Goal: Obtain resource: Obtain resource

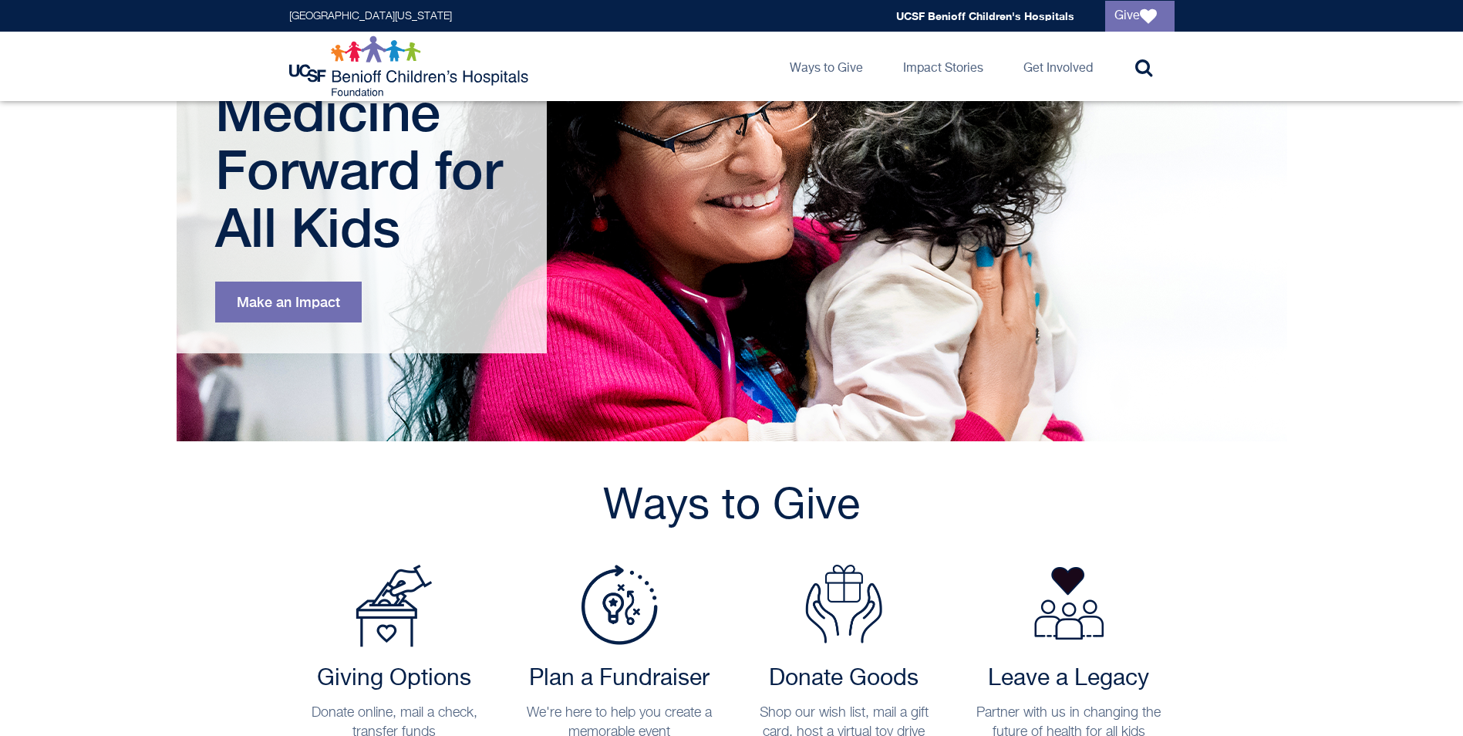
scroll to position [386, 0]
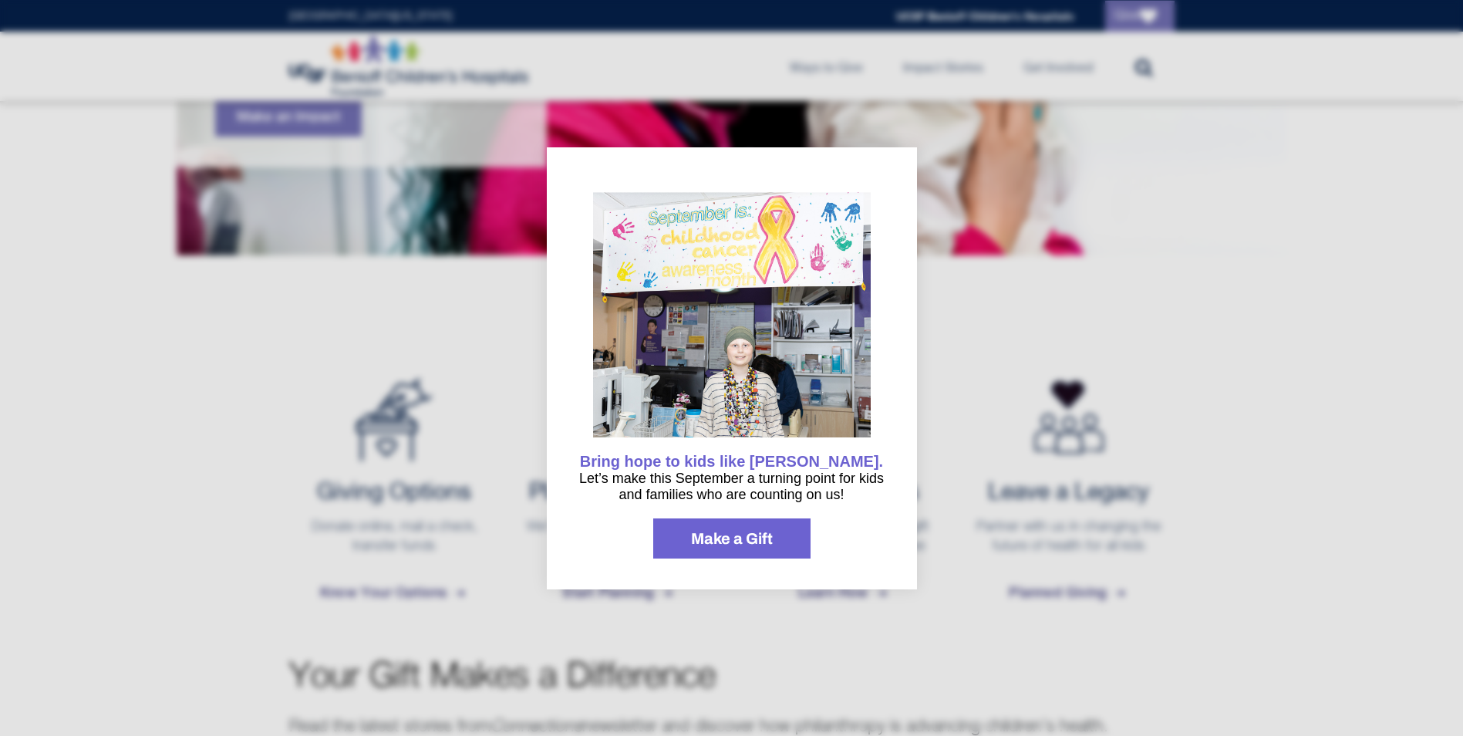
click at [730, 539] on span "Make a Gift" at bounding box center [732, 537] width 82 height 15
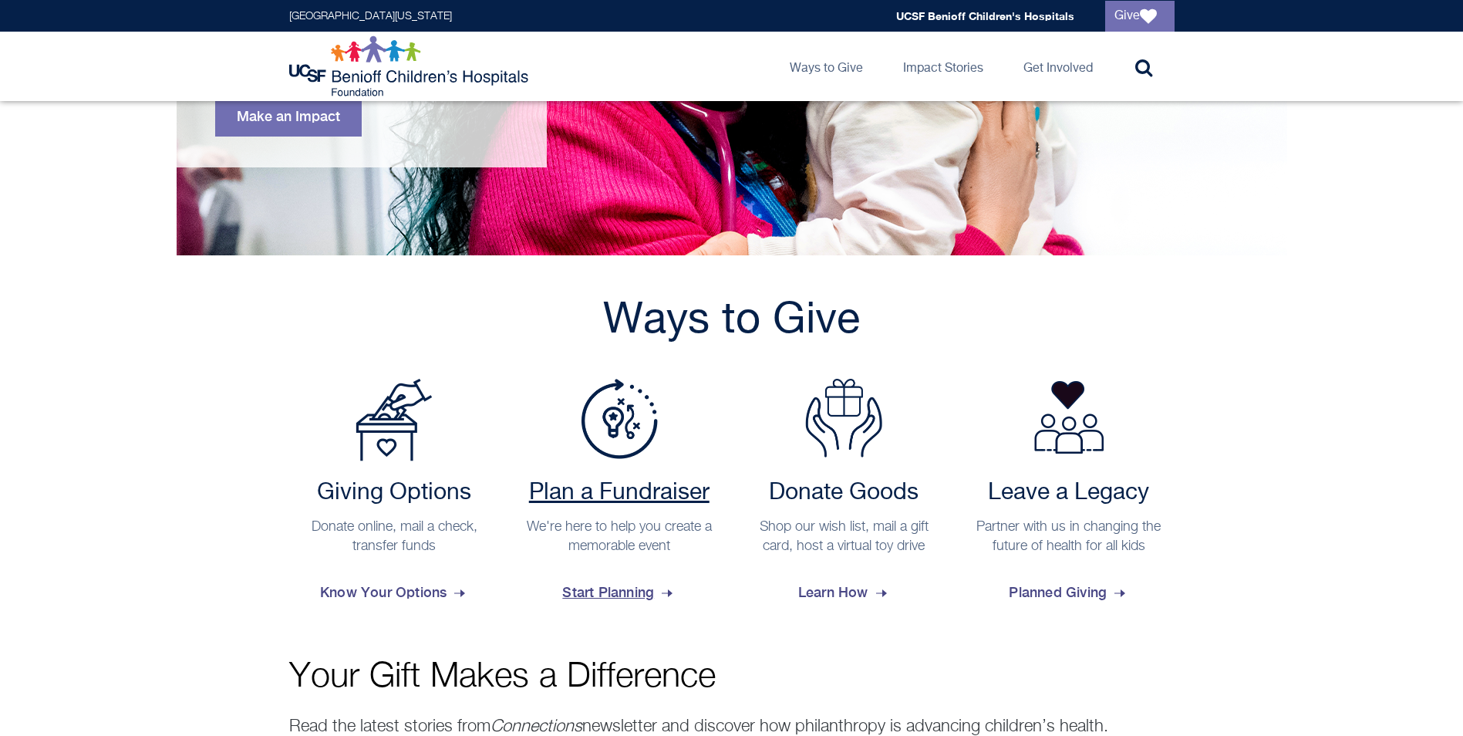
click at [653, 498] on h2 "Plan a Fundraiser" at bounding box center [619, 493] width 196 height 28
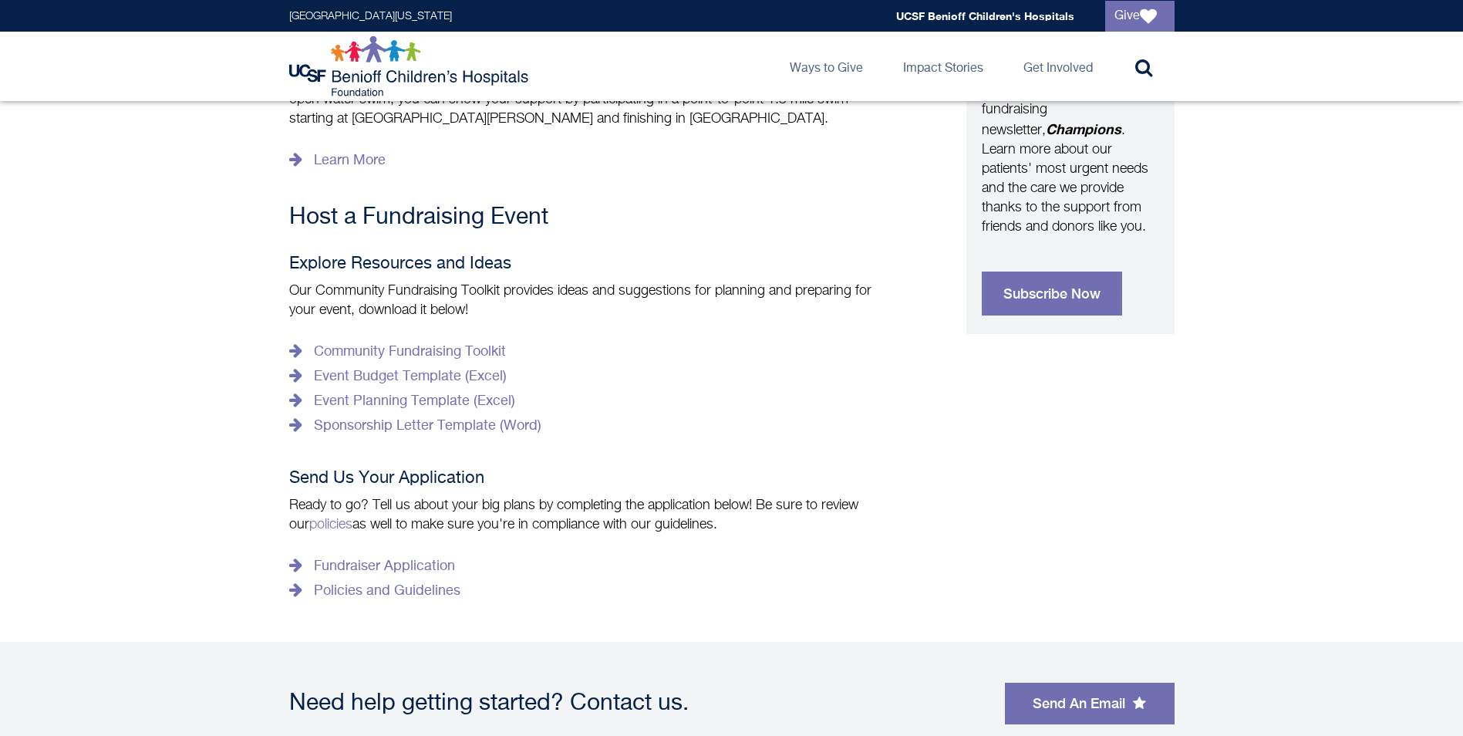
scroll to position [643, 0]
click at [434, 341] on link "Community Fundraising Toolkit" at bounding box center [397, 353] width 217 height 25
click at [959, 0] on div "University of California San Francisco Global navigation UCSF Benioff Children'…" at bounding box center [731, 16] width 1463 height 32
click at [439, 415] on link "Sponsorship Letter Template (Word)" at bounding box center [415, 427] width 252 height 25
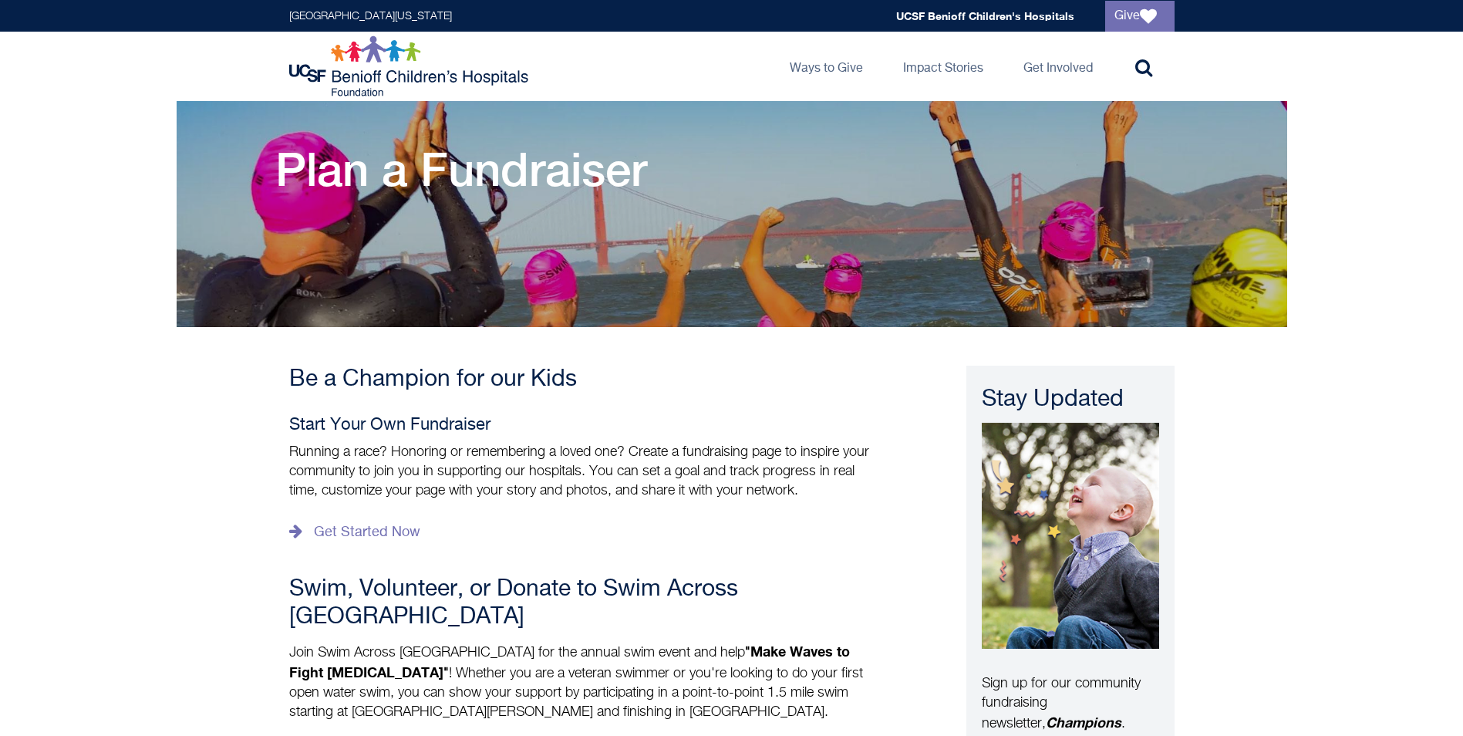
scroll to position [77, 0]
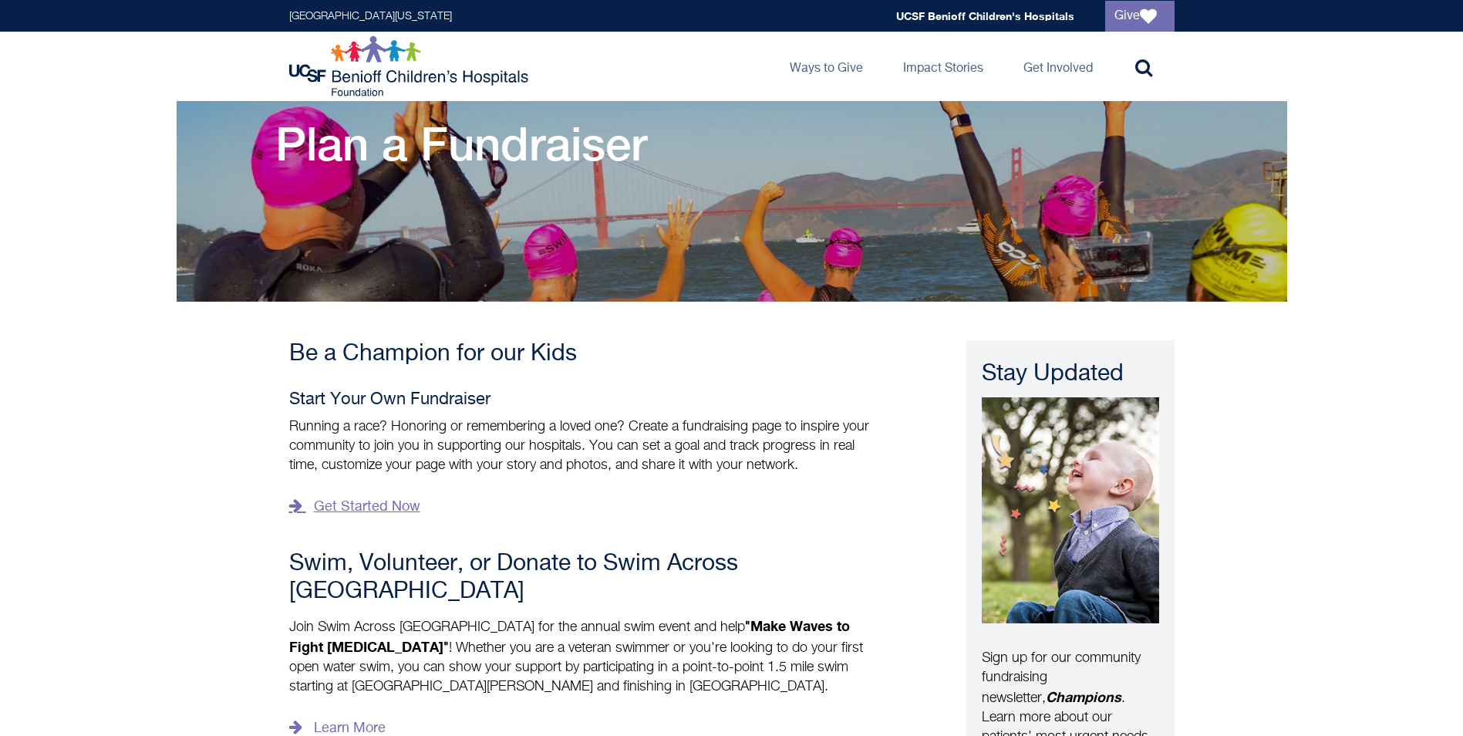
click at [335, 504] on link "Get Started Now" at bounding box center [354, 506] width 131 height 25
